Goal: Task Accomplishment & Management: Complete application form

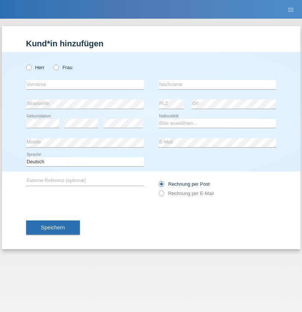
radio input "true"
click at [85, 84] on input "text" at bounding box center [85, 84] width 118 height 9
type input "Patrik"
click at [217, 84] on input "text" at bounding box center [218, 84] width 118 height 9
type input "Becker"
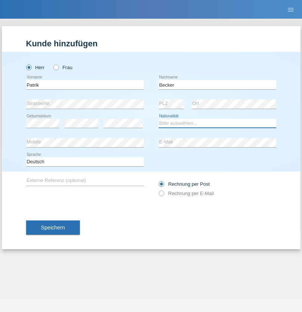
select select "CH"
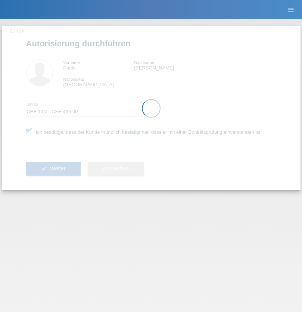
select select "1"
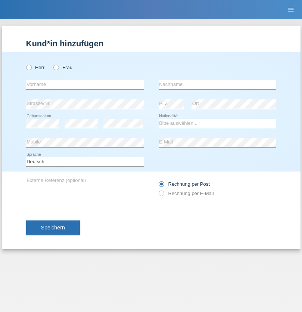
radio input "true"
click at [85, 84] on input "text" at bounding box center [85, 84] width 118 height 9
type input "Varga"
click at [217, 84] on input "text" at bounding box center [218, 84] width 118 height 9
type input "Florin"
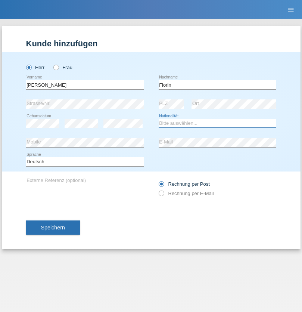
select select "RO"
select select "C"
select select "29"
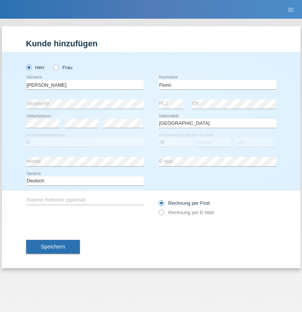
select select "02"
select select "2021"
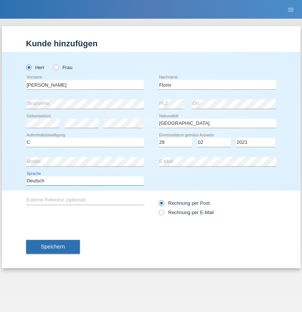
select select "en"
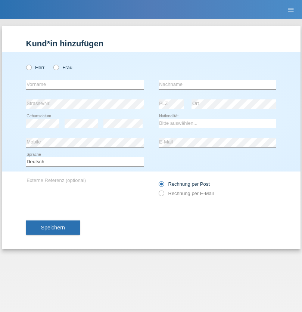
radio input "true"
click at [85, 84] on input "text" at bounding box center [85, 84] width 118 height 9
type input "Ruth"
click at [217, 84] on input "text" at bounding box center [218, 84] width 118 height 9
type input "Krebs"
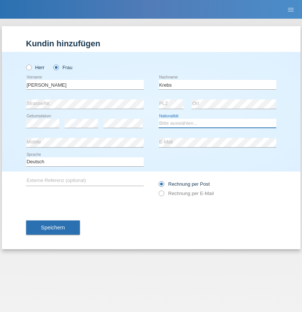
select select "CH"
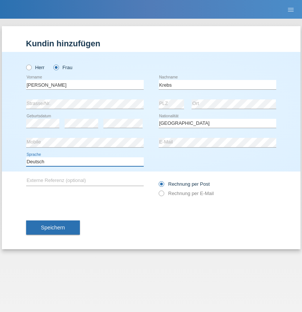
select select "en"
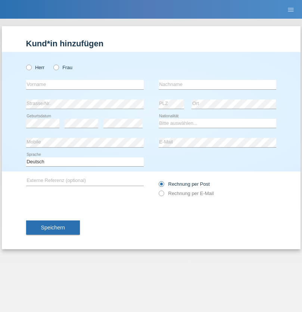
radio input "true"
click at [85, 84] on input "text" at bounding box center [85, 84] width 118 height 9
type input "Qovanaj"
click at [217, 84] on input "text" at bounding box center [218, 84] width 118 height 9
type input "Shaban"
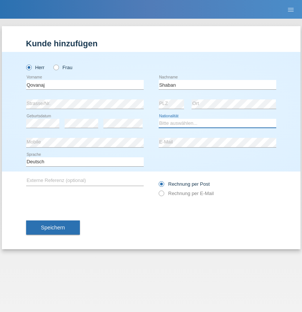
select select "CH"
radio input "true"
click at [85, 84] on input "text" at bounding box center [85, 84] width 118 height 9
type input "[PERSON_NAME]"
click at [217, 84] on input "text" at bounding box center [218, 84] width 118 height 9
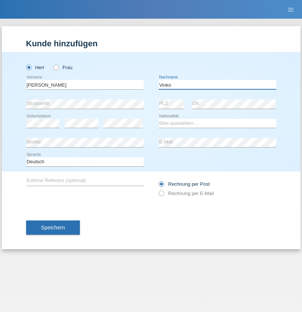
type input "Vinko"
select select "HU"
select select "C"
select select "25"
select select "06"
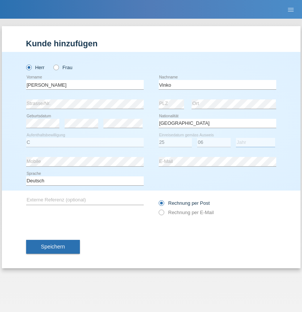
select select "2015"
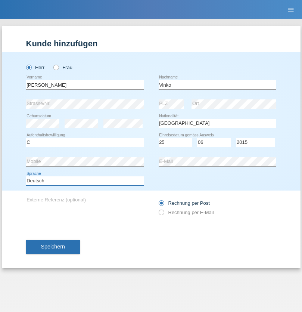
select select "en"
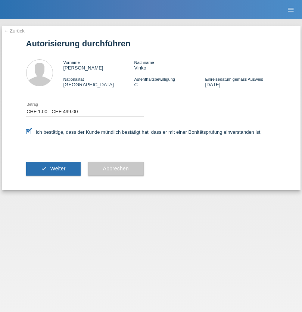
select select "1"
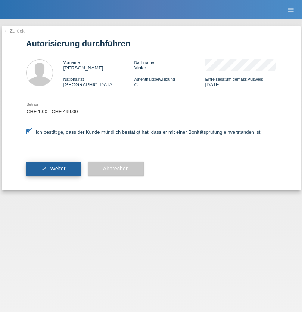
click at [53, 168] on span "Weiter" at bounding box center [57, 168] width 15 height 6
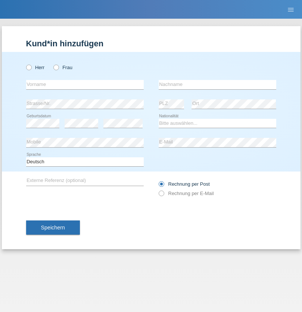
radio input "true"
click at [85, 84] on input "text" at bounding box center [85, 84] width 118 height 9
type input "[PERSON_NAME]"
click at [217, 84] on input "text" at bounding box center [218, 84] width 118 height 9
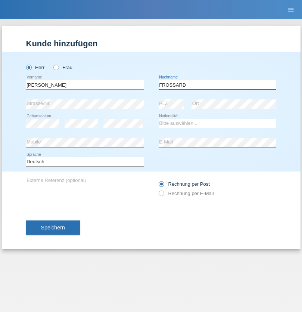
type input "FROSSARD"
select select "CH"
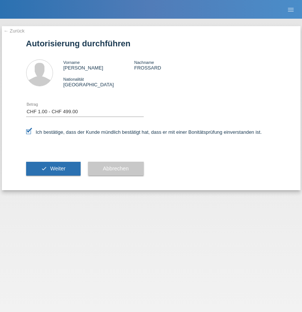
select select "1"
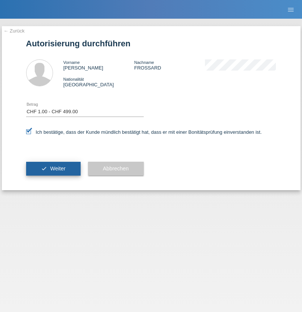
click at [53, 168] on span "Weiter" at bounding box center [57, 168] width 15 height 6
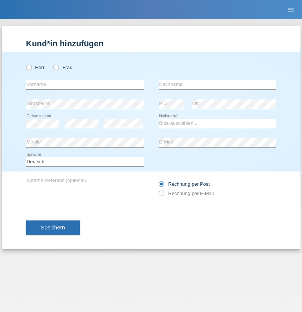
radio input "true"
click at [85, 84] on input "text" at bounding box center [85, 84] width 118 height 9
type input "Volkan"
click at [217, 84] on input "text" at bounding box center [218, 84] width 118 height 9
type input "Laçın"
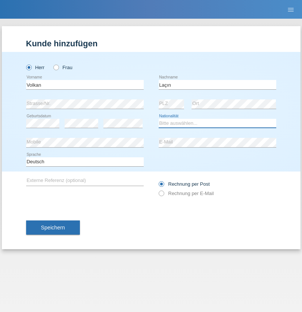
select select "TR"
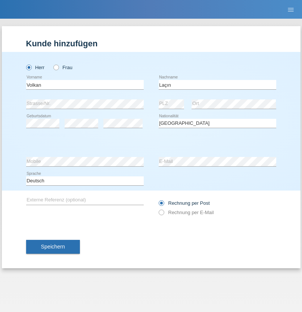
select select "C"
select select "06"
select select "04"
select select "2021"
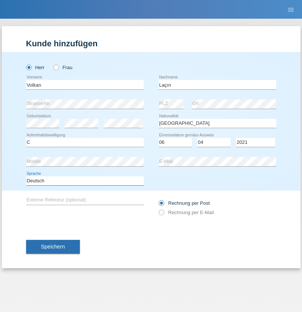
select select "en"
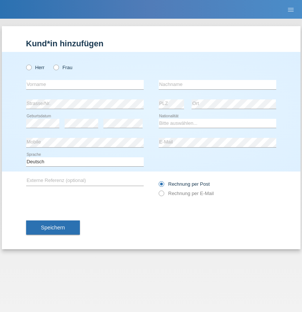
radio input "true"
click at [85, 84] on input "text" at bounding box center [85, 84] width 118 height 9
type input "Volkan"
click at [217, 84] on input "text" at bounding box center [218, 84] width 118 height 9
type input "Laçın"
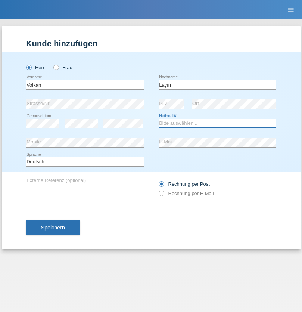
select select "TR"
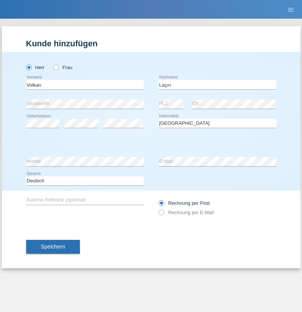
select select "C"
select select "06"
select select "04"
select select "2021"
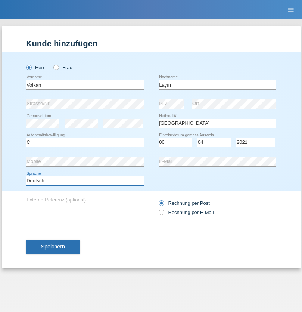
select select "en"
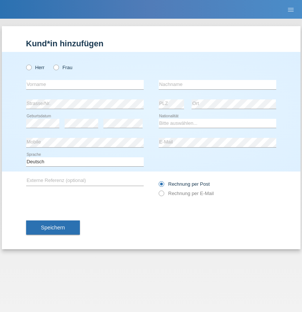
radio input "true"
click at [85, 84] on input "text" at bounding box center [85, 84] width 118 height 9
type input "[PERSON_NAME]"
click at [217, 84] on input "text" at bounding box center [218, 84] width 118 height 9
type input "löffel"
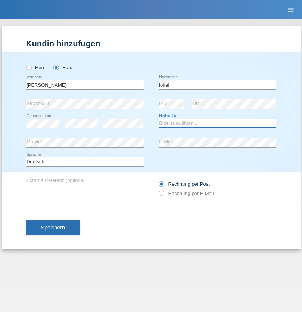
select select "CH"
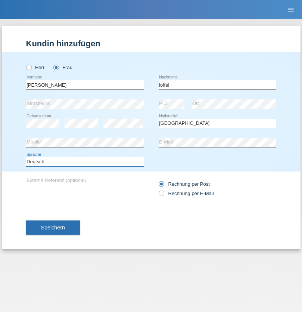
select select "en"
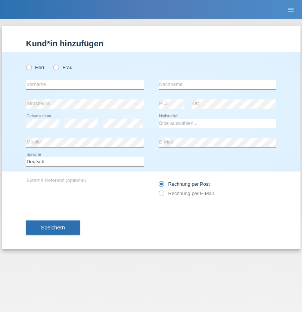
radio input "true"
click at [85, 84] on input "text" at bounding box center [85, 84] width 118 height 9
type input "Matusa"
click at [217, 84] on input "text" at bounding box center [218, 84] width 118 height 9
type input "Marian valentin"
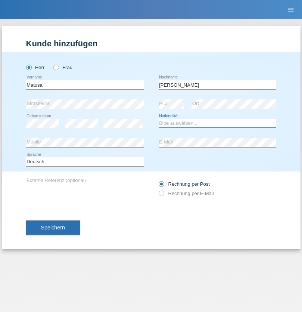
select select "RO"
select select "C"
select select "01"
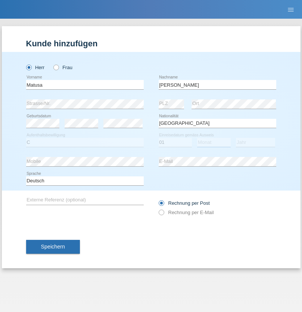
select select "06"
select select "2016"
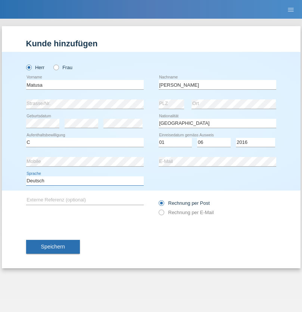
select select "en"
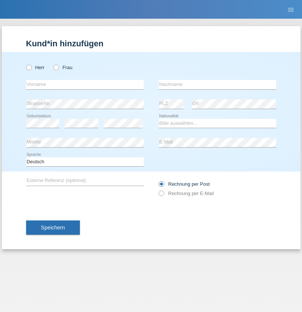
radio input "true"
click at [85, 84] on input "text" at bounding box center [85, 84] width 118 height 9
type input "[PERSON_NAME]"
click at [217, 84] on input "text" at bounding box center [218, 84] width 118 height 9
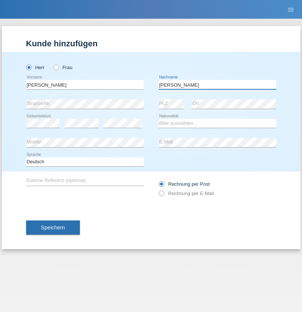
type input "[PERSON_NAME]"
select select "CH"
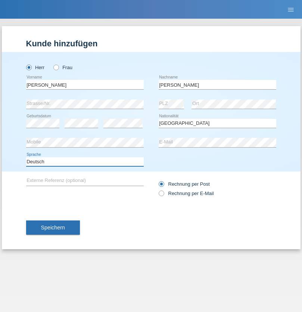
select select "en"
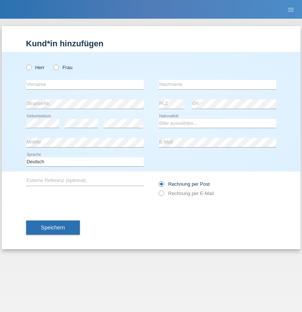
radio input "true"
click at [85, 84] on input "text" at bounding box center [85, 84] width 118 height 9
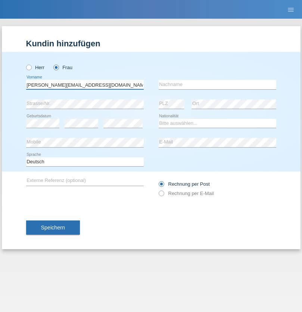
type input "[PERSON_NAME][EMAIL_ADDRESS][DOMAIN_NAME]"
click at [217, 84] on input "text" at bounding box center [218, 84] width 118 height 9
type input "Hylaj"
select select "CH"
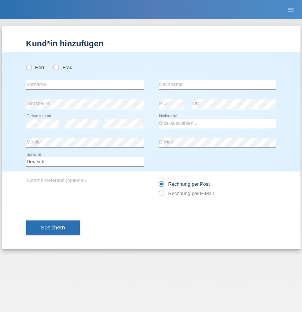
radio input "true"
click at [85, 84] on input "text" at bounding box center [85, 84] width 118 height 9
type input "luka"
click at [217, 84] on input "text" at bounding box center [218, 84] width 118 height 9
type input "kocic"
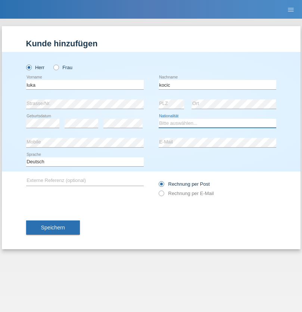
select select "RS"
select select "C"
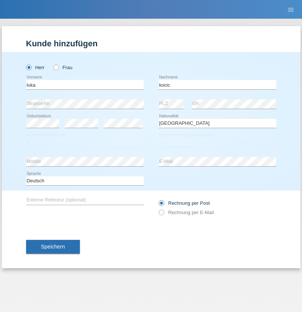
select select "21"
select select "04"
select select "1999"
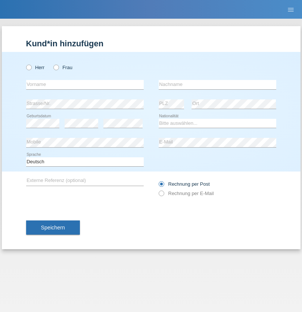
radio input "true"
click at [85, 84] on input "text" at bounding box center [85, 84] width 118 height 9
type input "Marian"
click at [217, 84] on input "text" at bounding box center [218, 84] width 118 height 9
type input "Matusa"
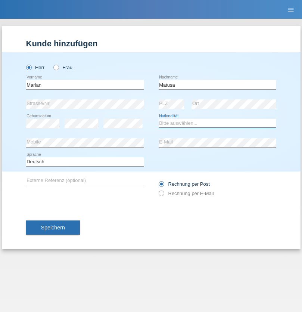
select select "RO"
select select "C"
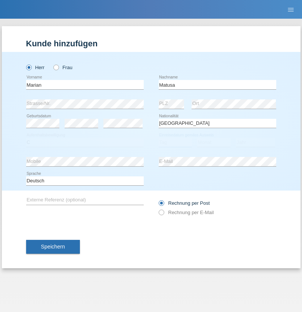
select select "01"
select select "06"
select select "2016"
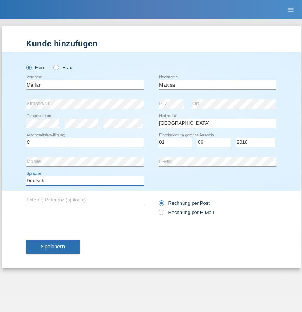
select select "en"
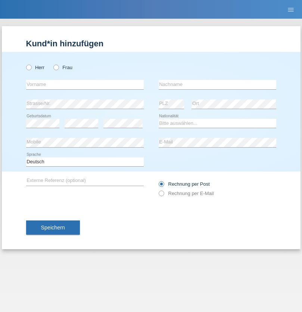
radio input "true"
click at [85, 84] on input "text" at bounding box center [85, 84] width 118 height 9
type input "Marco"
click at [217, 84] on input "text" at bounding box center [218, 84] width 118 height 9
type input "Weinlein"
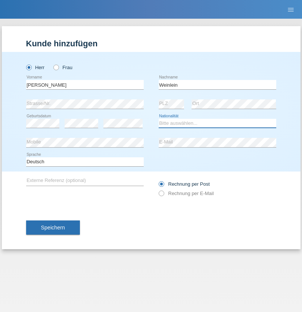
select select "CH"
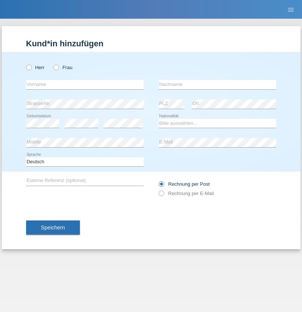
radio input "true"
click at [85, 84] on input "text" at bounding box center [85, 84] width 118 height 9
type input "Jashari lmeri"
click at [217, 84] on input "text" at bounding box center [218, 84] width 118 height 9
type input "Rabije"
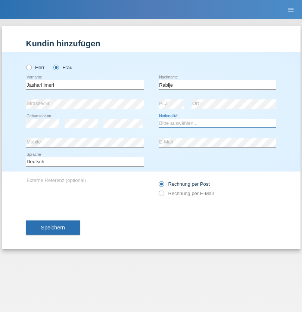
select select "CH"
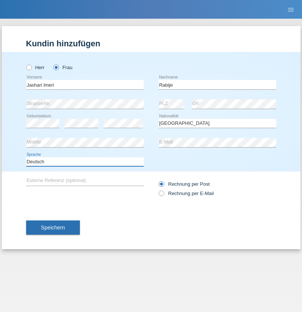
select select "en"
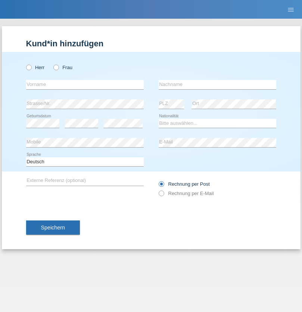
radio input "true"
click at [85, 84] on input "text" at bounding box center [85, 84] width 118 height 9
type input "firat"
click at [217, 84] on input "text" at bounding box center [218, 84] width 118 height 9
type input "kara"
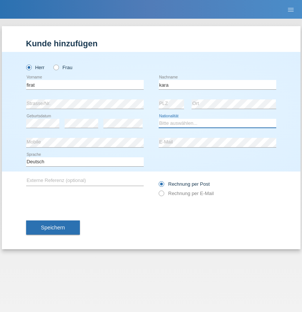
select select "CH"
radio input "true"
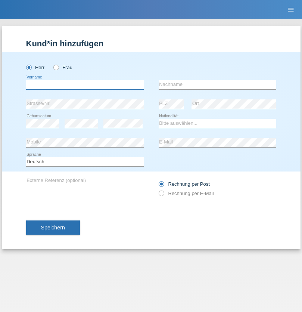
click at [85, 84] on input "text" at bounding box center [85, 84] width 118 height 9
type input "Gigov"
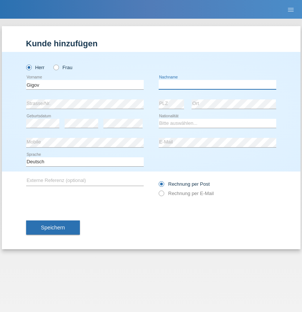
click at [217, 84] on input "text" at bounding box center [218, 84] width 118 height 9
type input "Zhan"
select select "BG"
select select "C"
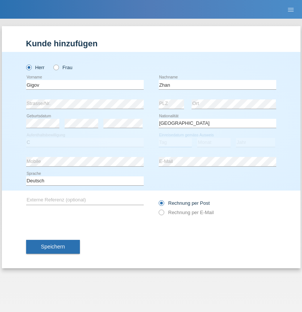
select select "23"
select select "10"
select select "2021"
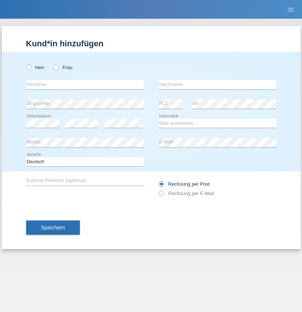
radio input "true"
click at [85, 84] on input "text" at bounding box center [85, 84] width 118 height 9
type input "Amand"
click at [217, 84] on input "text" at bounding box center [218, 84] width 118 height 9
type input "Pires"
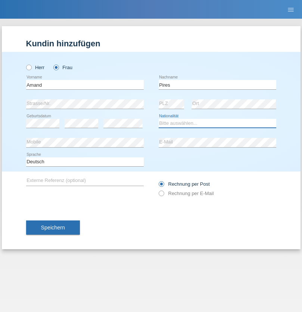
select select "CH"
radio input "true"
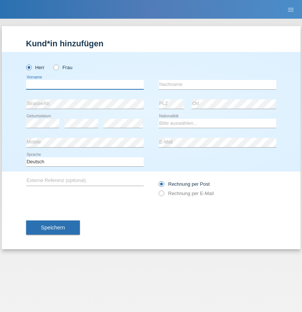
click at [85, 84] on input "text" at bounding box center [85, 84] width 118 height 9
type input "[PERSON_NAME]"
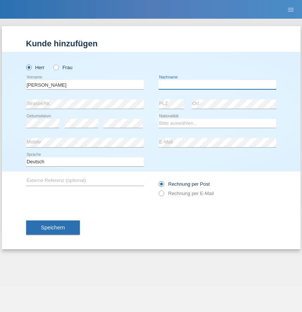
click at [217, 84] on input "text" at bounding box center [218, 84] width 118 height 9
type input "Saidi"
select select "CH"
radio input "true"
click at [85, 84] on input "text" at bounding box center [85, 84] width 118 height 9
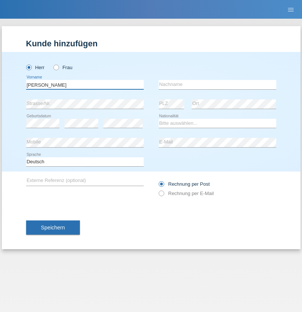
type input "[PERSON_NAME]"
click at [217, 84] on input "text" at bounding box center [218, 84] width 118 height 9
type input "[PERSON_NAME]"
select select "PT"
select select "C"
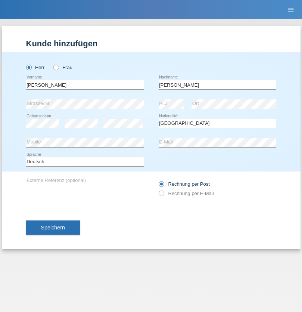
select select "23"
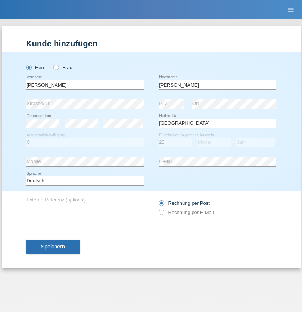
select select "08"
select select "2021"
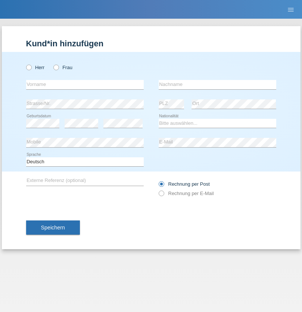
radio input "true"
click at [85, 84] on input "text" at bounding box center [85, 84] width 118 height 9
type input "[PERSON_NAME]"
click at [217, 84] on input "text" at bounding box center [218, 84] width 118 height 9
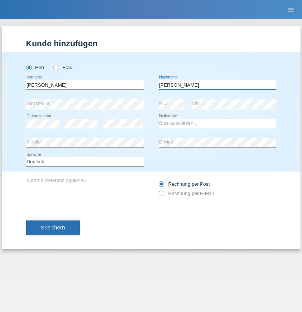
type input "[PERSON_NAME]"
select select "CH"
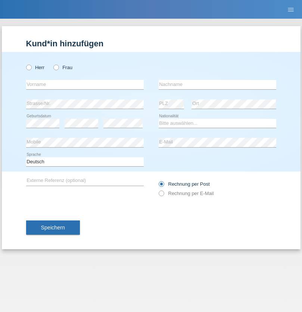
radio input "true"
click at [85, 84] on input "text" at bounding box center [85, 84] width 118 height 9
type input "Szilvia"
click at [217, 84] on input "text" at bounding box center [218, 84] width 118 height 9
type input "Olakh"
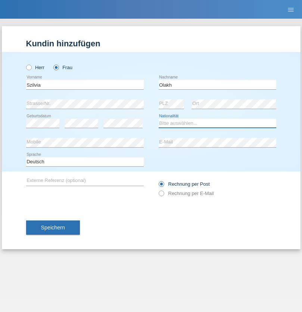
select select "UA"
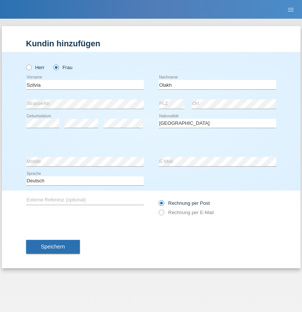
select select "C"
select select "16"
select select "09"
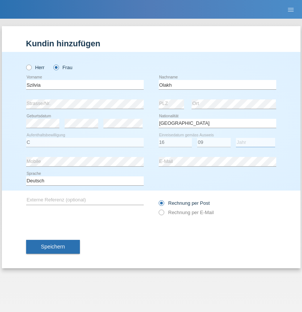
select select "2021"
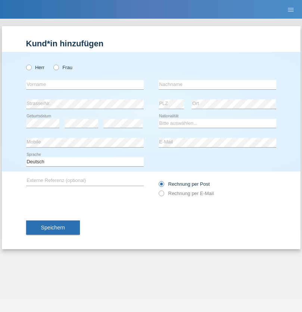
radio input "true"
click at [85, 84] on input "text" at bounding box center [85, 84] width 118 height 9
type input "Asrit"
click at [217, 84] on input "text" at bounding box center [218, 84] width 118 height 9
type input "Kupa"
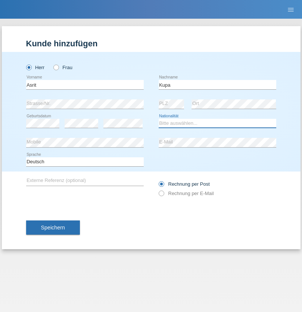
select select "MK"
select select "C"
select select "27"
select select "05"
radio input "true"
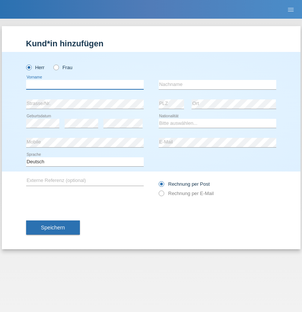
click at [85, 84] on input "text" at bounding box center [85, 84] width 118 height 9
type input "Ibrahim"
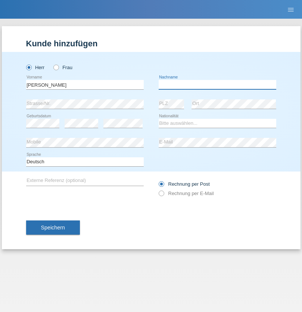
click at [217, 84] on input "text" at bounding box center [218, 84] width 118 height 9
type input "Abbas"
select select "SY"
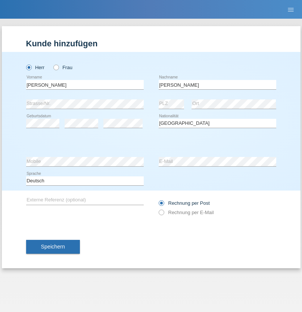
select select "C"
select select "16"
select select "09"
select select "2021"
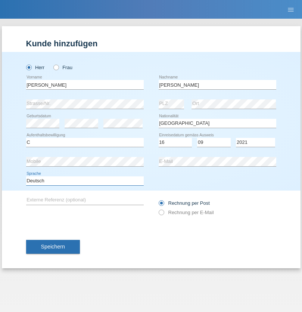
select select "en"
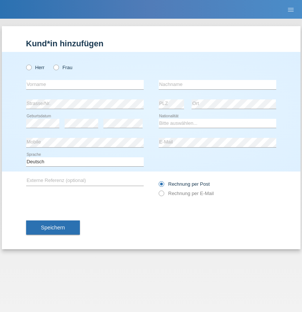
radio input "true"
select select "CH"
radio input "true"
click at [85, 84] on input "text" at bounding box center [85, 84] width 118 height 9
type input "[PERSON_NAME]"
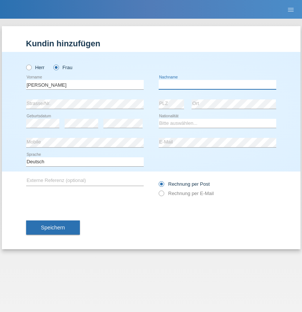
click at [217, 84] on input "text" at bounding box center [218, 84] width 118 height 9
type input "Bacic"
select select "CH"
